Goal: Transaction & Acquisition: Purchase product/service

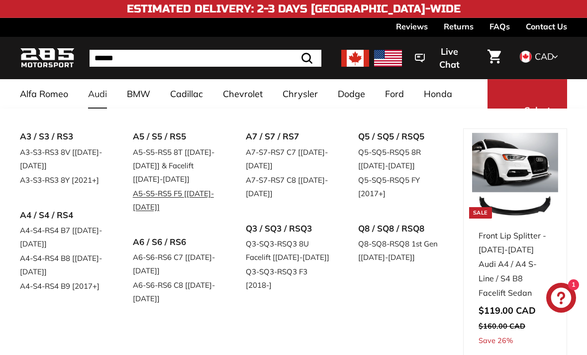
click at [142, 200] on link "A5-S5-RS5 F5 [[DATE]-[DATE]]" at bounding box center [175, 200] width 85 height 28
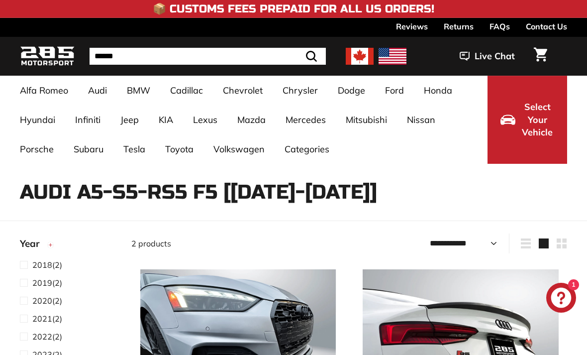
select select "**********"
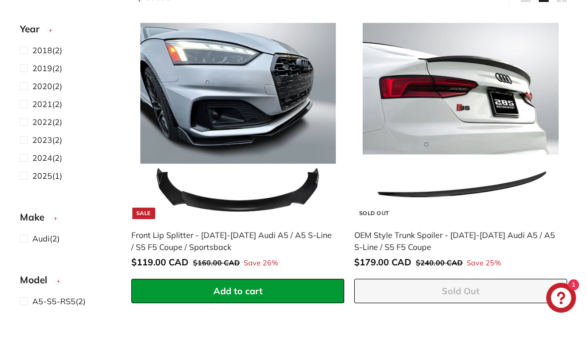
scroll to position [251, 0]
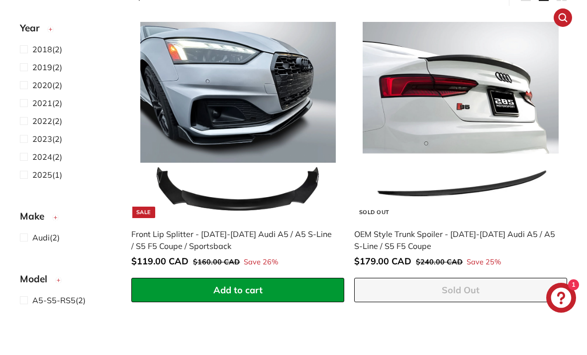
click at [501, 53] on img at bounding box center [461, 120] width 196 height 196
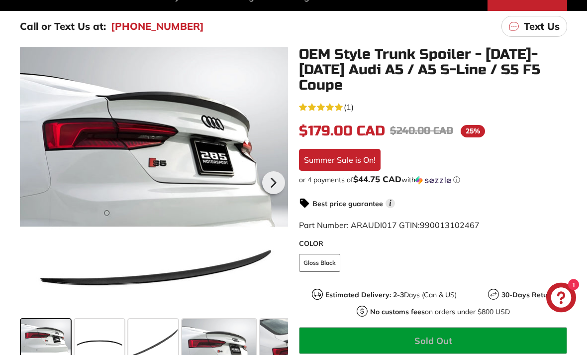
click at [54, 178] on div at bounding box center [154, 181] width 268 height 268
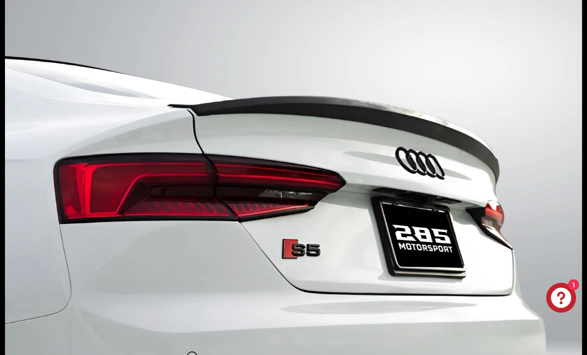
scroll to position [188, 0]
